Goal: Transaction & Acquisition: Purchase product/service

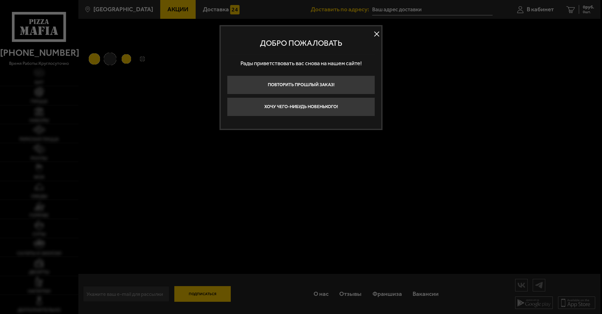
type input "[STREET_ADDRESS]"
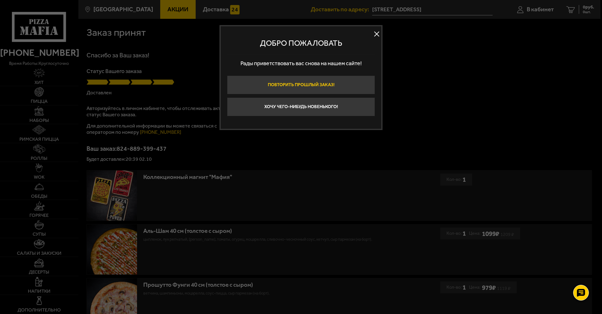
click at [346, 80] on button "Повторить прошлый заказ!" at bounding box center [301, 85] width 148 height 19
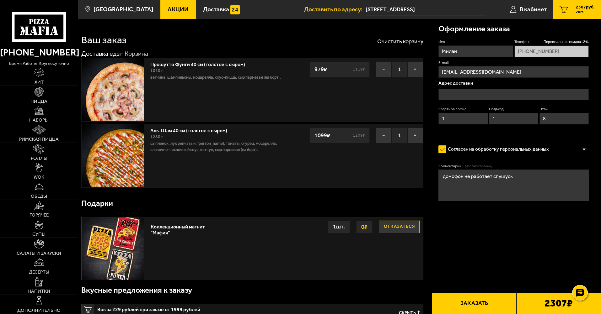
type input "[STREET_ADDRESS]"
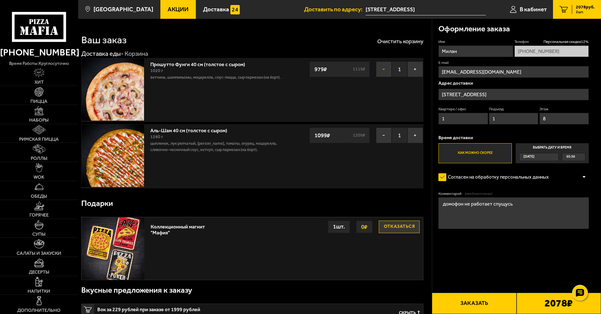
click at [380, 71] on button "−" at bounding box center [384, 69] width 16 height 16
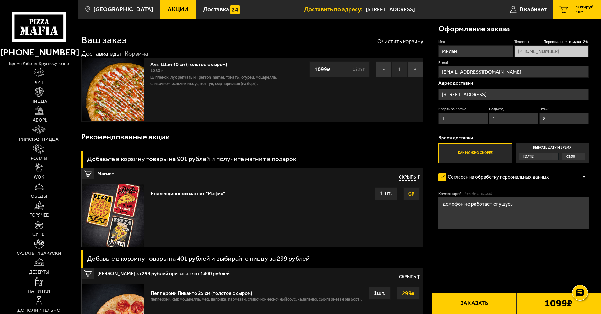
click at [36, 93] on img at bounding box center [39, 91] width 9 height 9
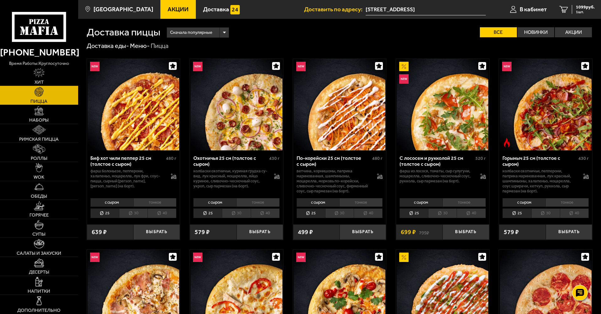
click at [269, 202] on li "тонкое" at bounding box center [257, 202] width 43 height 9
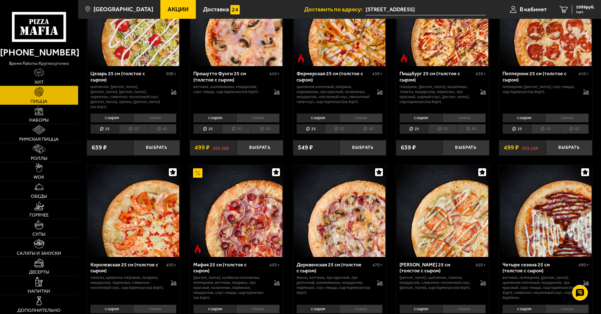
scroll to position [722, 0]
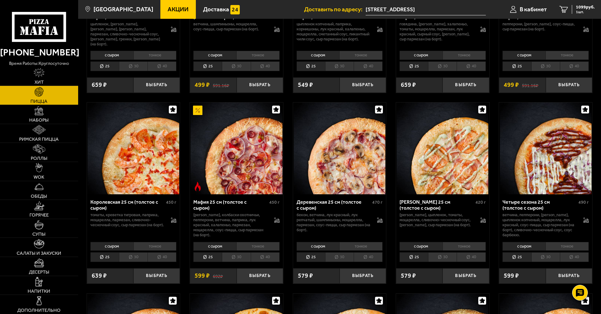
click at [577, 242] on li "тонкое" at bounding box center [566, 246] width 43 height 9
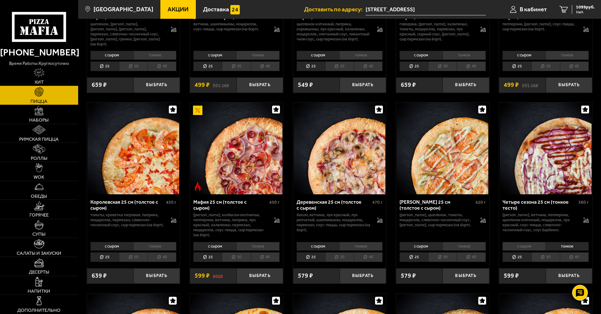
click at [576, 253] on li "40" at bounding box center [574, 258] width 29 height 10
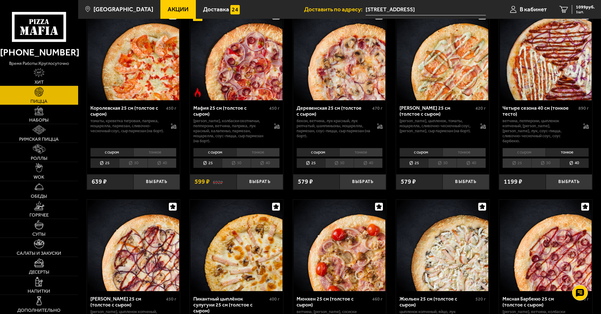
scroll to position [784, 0]
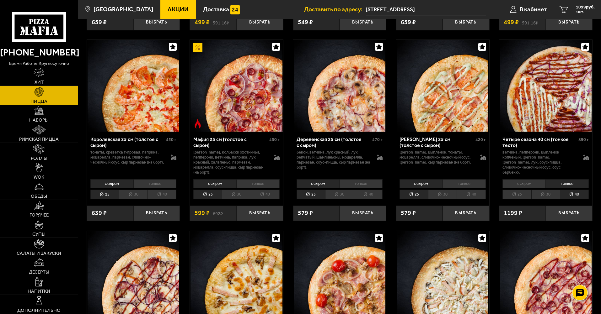
click at [526, 179] on li "с сыром" at bounding box center [523, 183] width 43 height 9
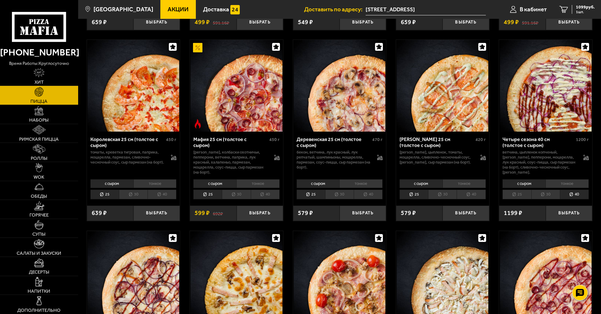
scroll to position [941, 0]
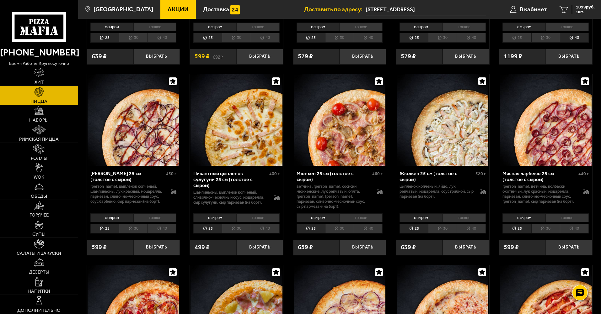
click at [473, 214] on li "тонкое" at bounding box center [463, 218] width 43 height 9
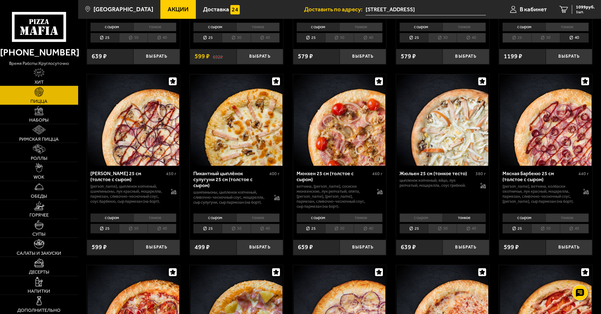
click at [477, 224] on li "40" at bounding box center [470, 229] width 29 height 10
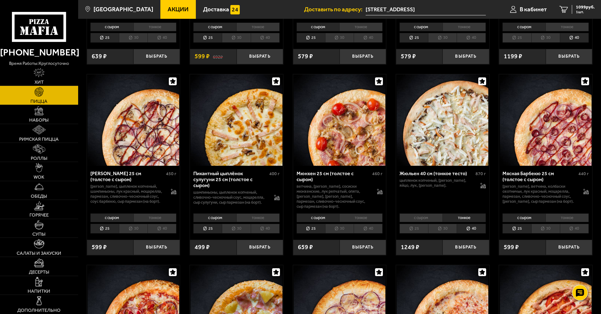
click at [428, 214] on li "с сыром" at bounding box center [420, 218] width 43 height 9
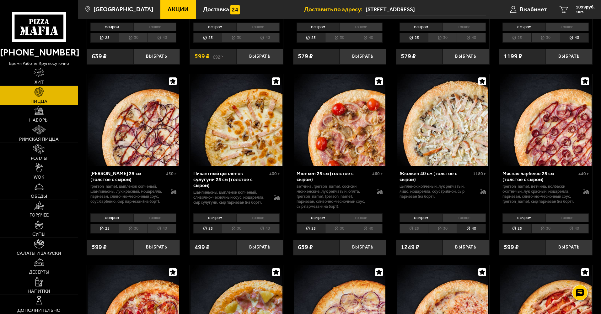
click at [462, 214] on li "тонкое" at bounding box center [463, 218] width 43 height 9
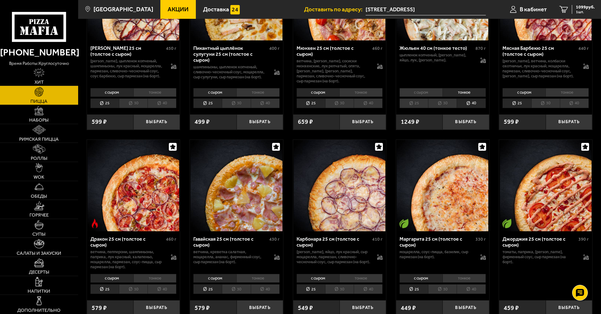
scroll to position [1129, 0]
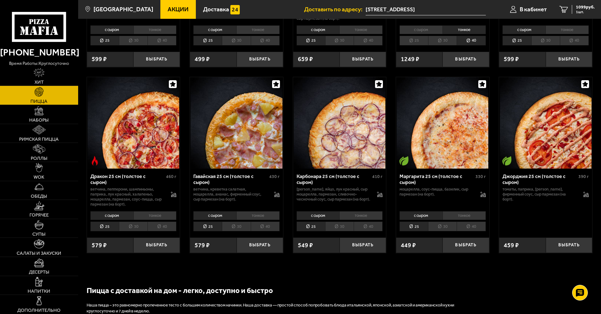
click at [365, 222] on li "40" at bounding box center [368, 227] width 29 height 10
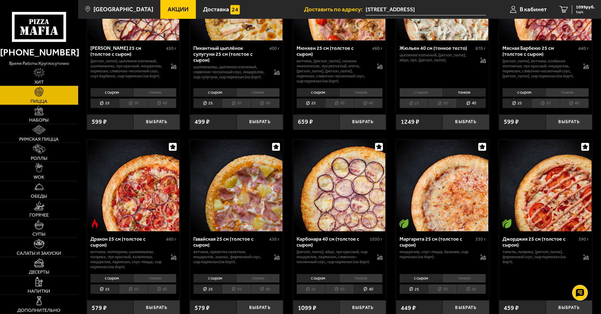
scroll to position [1098, 0]
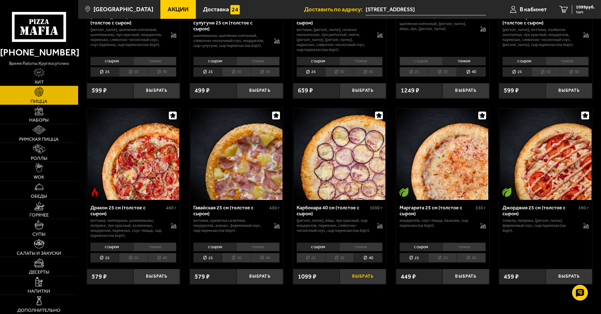
click at [362, 270] on button "Выбрать" at bounding box center [362, 276] width 46 height 15
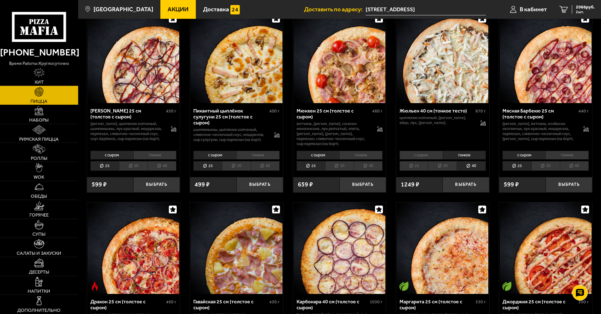
scroll to position [941, 0]
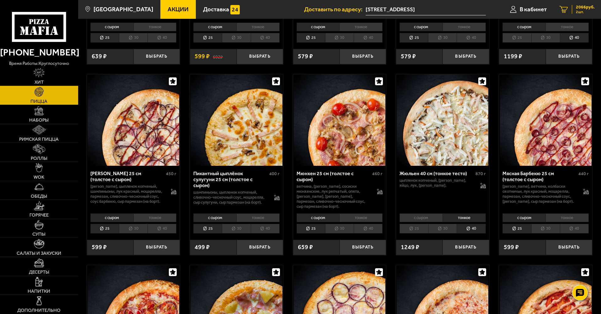
click at [568, 11] on link "2 2066 руб. 2 шт." at bounding box center [577, 9] width 48 height 19
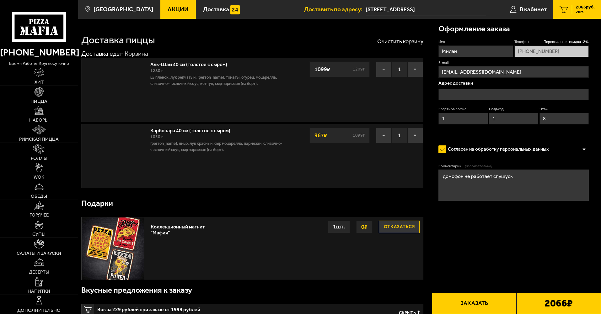
type input "[STREET_ADDRESS]"
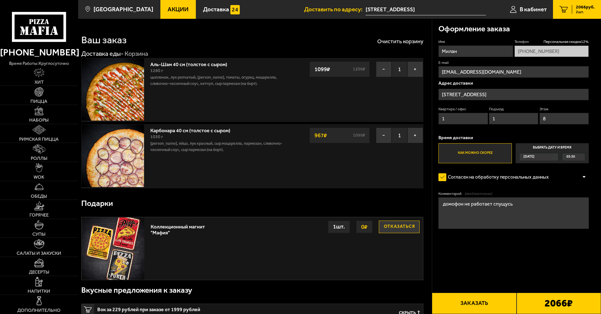
click at [496, 303] on button "Заказать" at bounding box center [474, 303] width 84 height 21
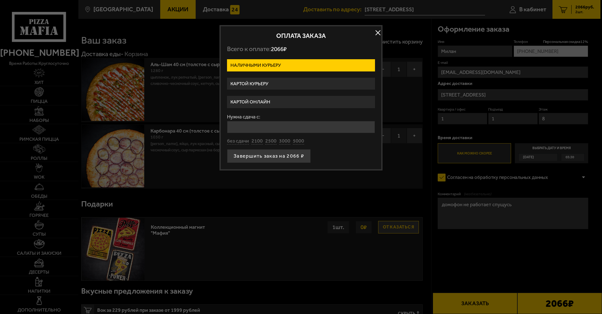
click at [247, 66] on label "Наличными курьеру" at bounding box center [301, 65] width 148 height 12
click at [0, 0] on input "Наличными курьеру" at bounding box center [0, 0] width 0 height 0
click at [258, 141] on button "2100" at bounding box center [257, 141] width 11 height 7
type input "2100"
click at [375, 33] on button "button" at bounding box center [377, 32] width 9 height 9
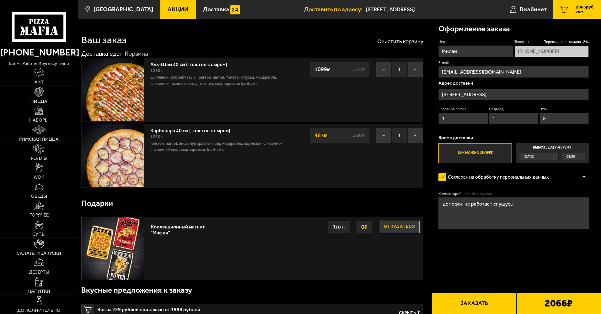
click at [45, 89] on link "Пицца" at bounding box center [39, 95] width 78 height 19
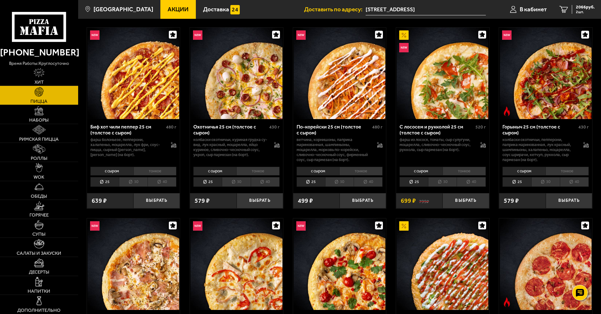
scroll to position [220, 0]
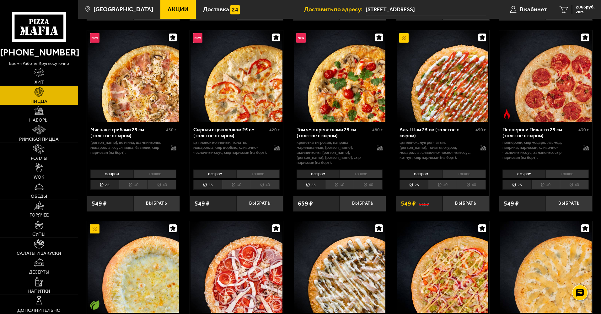
click at [348, 182] on li "30" at bounding box center [339, 185] width 29 height 10
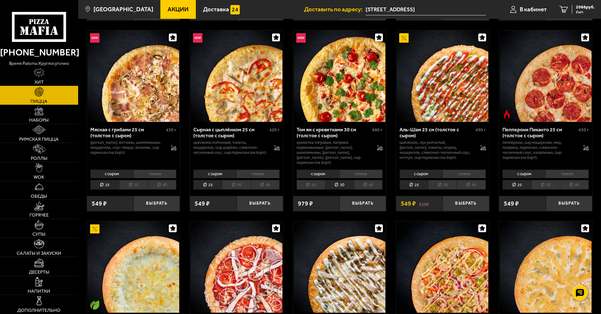
click at [313, 181] on li "25" at bounding box center [310, 185] width 29 height 10
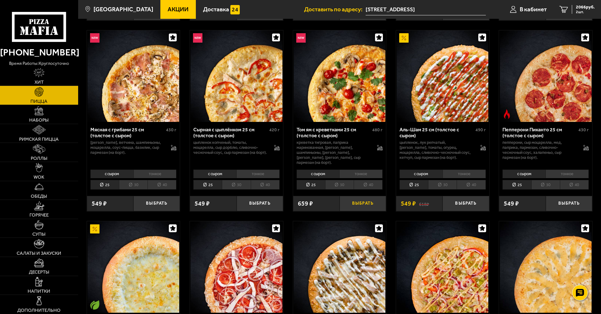
click at [358, 198] on button "Выбрать" at bounding box center [362, 203] width 46 height 15
click at [562, 16] on link "3 2646 руб. 3 шт." at bounding box center [577, 9] width 48 height 19
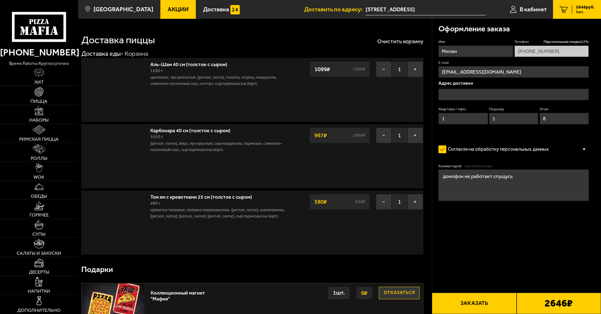
type input "[STREET_ADDRESS]"
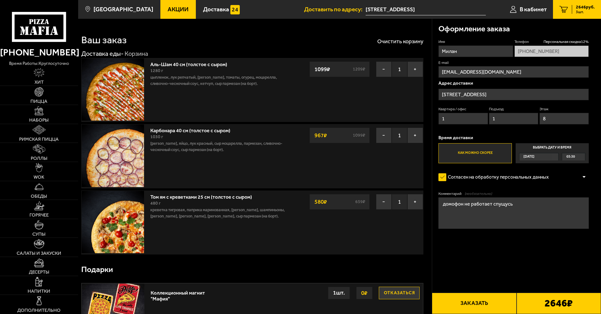
click at [447, 304] on button "Заказать" at bounding box center [474, 303] width 84 height 21
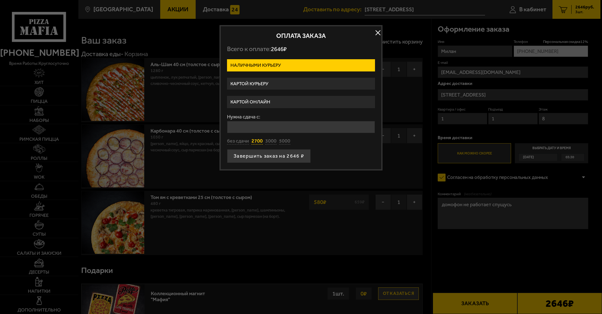
click at [253, 141] on button "2700" at bounding box center [257, 141] width 11 height 7
type input "2700"
click at [256, 158] on button "Завершить заказ на 2646 ₽" at bounding box center [269, 156] width 84 height 14
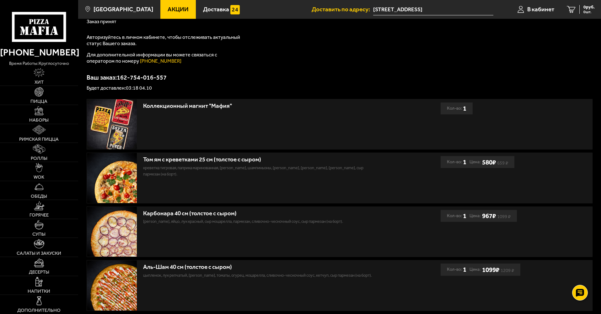
scroll to position [103, 0]
